Goal: Transaction & Acquisition: Purchase product/service

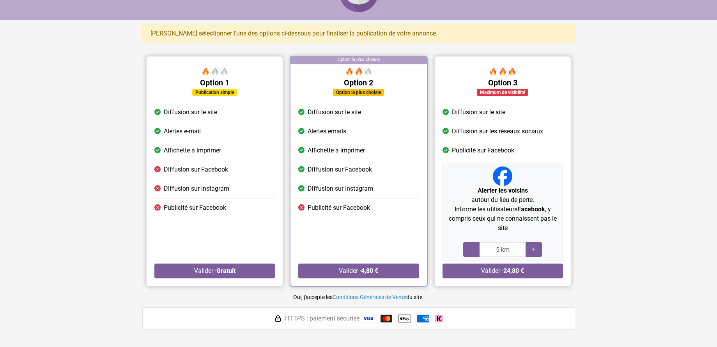
scroll to position [47, 0]
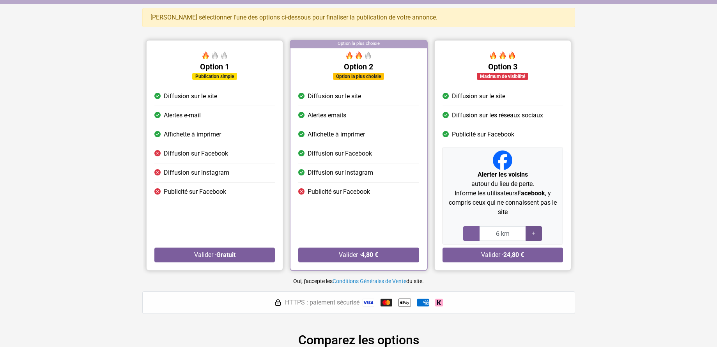
click at [540, 234] on div at bounding box center [533, 233] width 16 height 15
click at [536, 234] on icon at bounding box center [533, 233] width 6 height 7
click at [470, 233] on icon at bounding box center [471, 233] width 6 height 7
type input "5 km"
click at [470, 233] on icon at bounding box center [471, 233] width 6 height 7
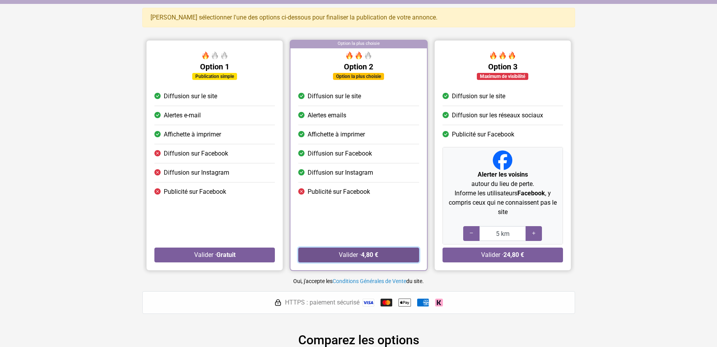
click at [359, 258] on button "Valider · 4,80 €" at bounding box center [358, 255] width 120 height 15
